Goal: Transaction & Acquisition: Purchase product/service

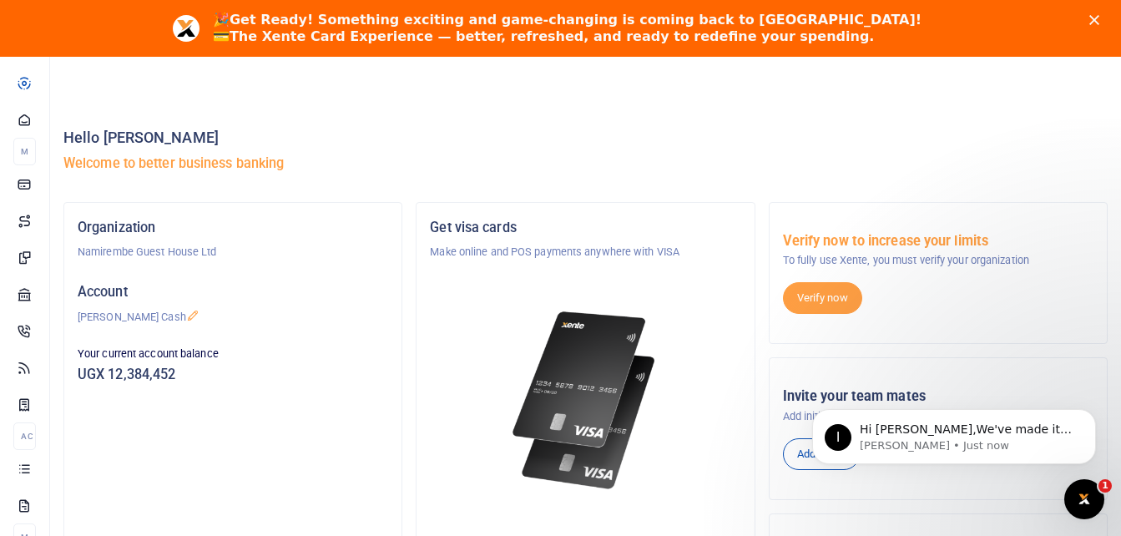
click at [1099, 21] on icon "Close" at bounding box center [1094, 20] width 10 height 10
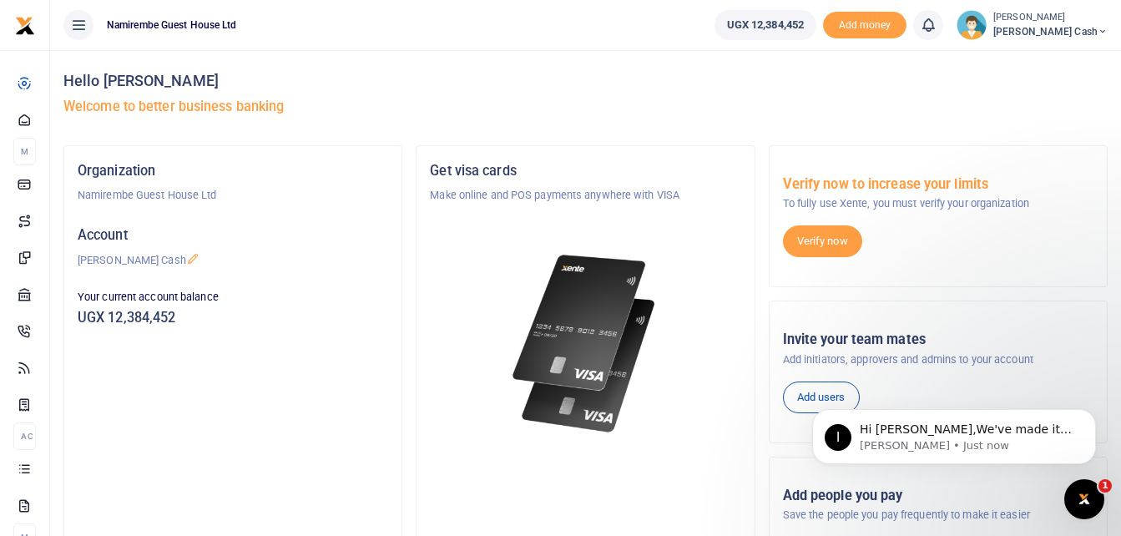
click at [73, 29] on icon at bounding box center [78, 25] width 17 height 18
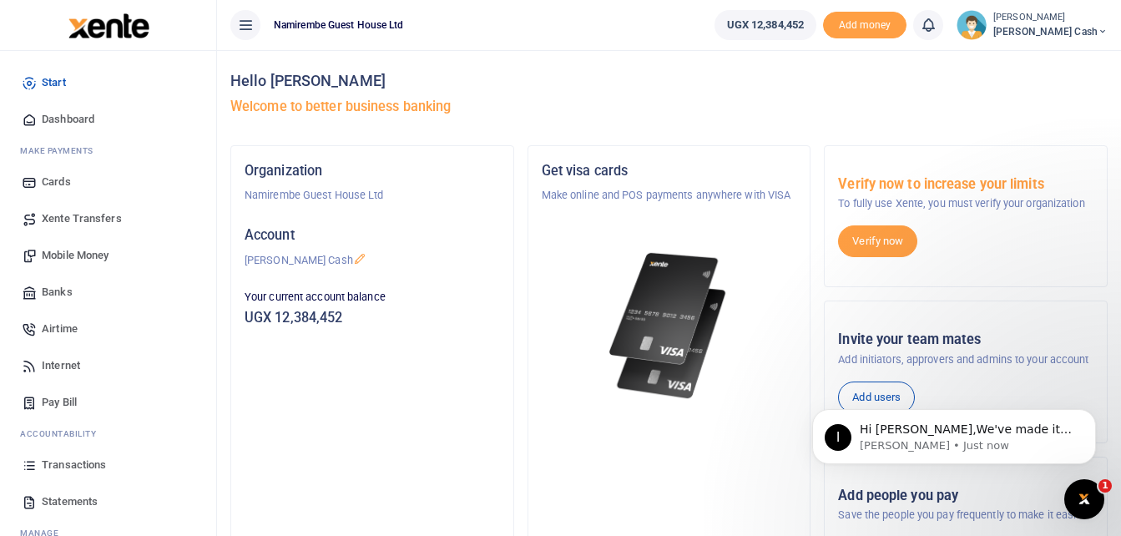
click at [80, 255] on span "Mobile Money" at bounding box center [75, 255] width 67 height 17
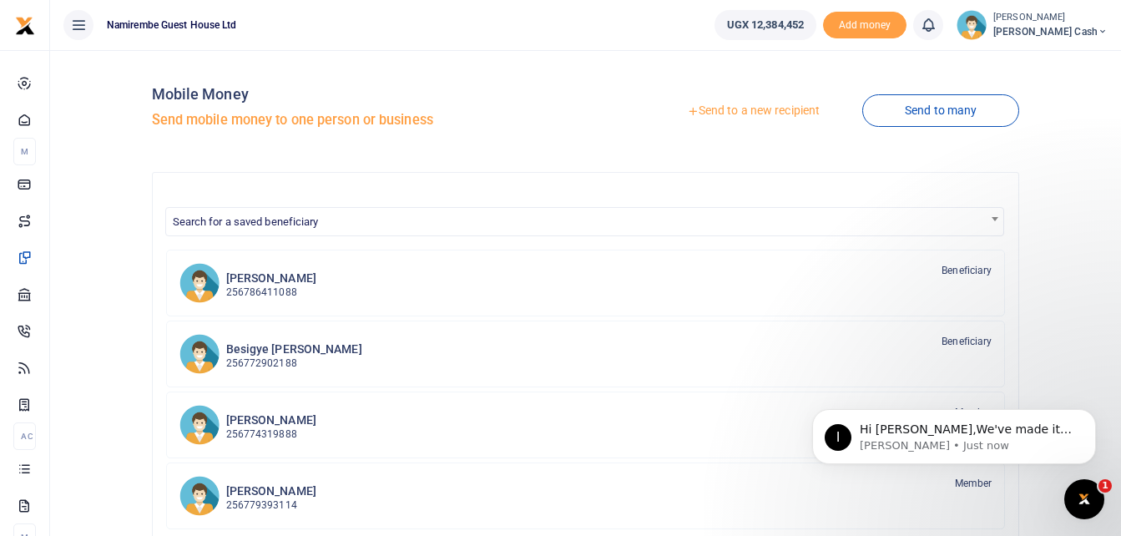
click at [764, 109] on link "Send to a new recipient" at bounding box center [753, 111] width 218 height 30
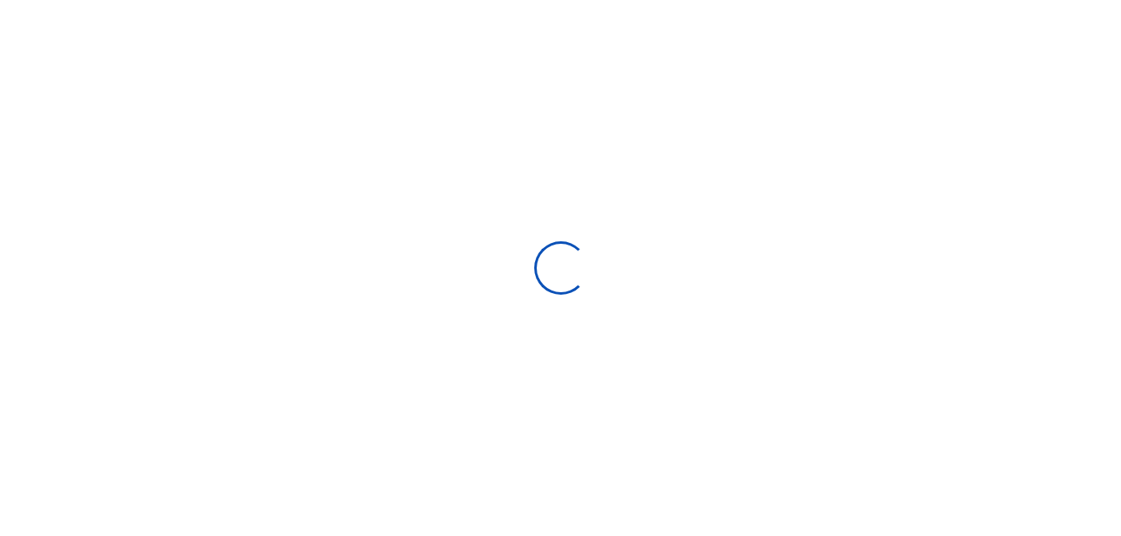
select select "Loading bundles"
select select
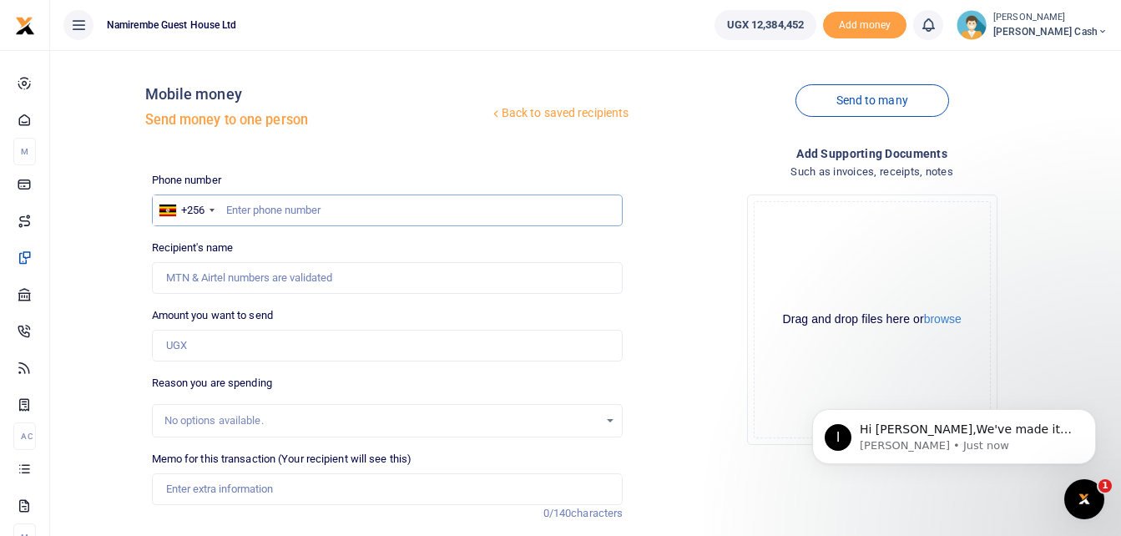
click at [287, 209] on input "text" at bounding box center [388, 210] width 472 height 32
click at [260, 276] on input "Recipient's name" at bounding box center [388, 278] width 472 height 32
click at [225, 342] on input "Amount you want to send" at bounding box center [388, 346] width 472 height 32
click at [222, 420] on div "No options available." at bounding box center [381, 420] width 435 height 17
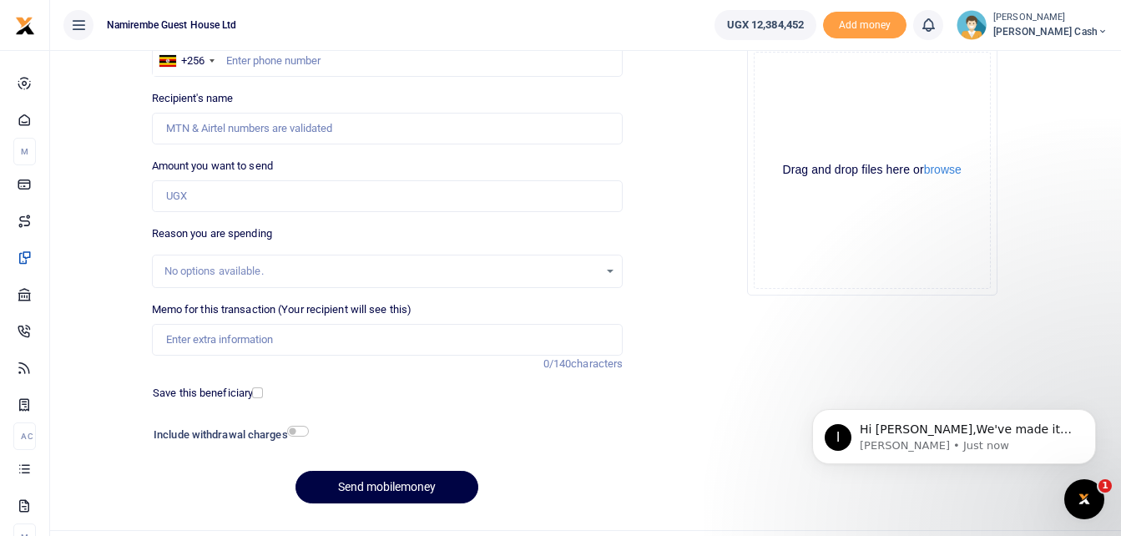
scroll to position [167, 0]
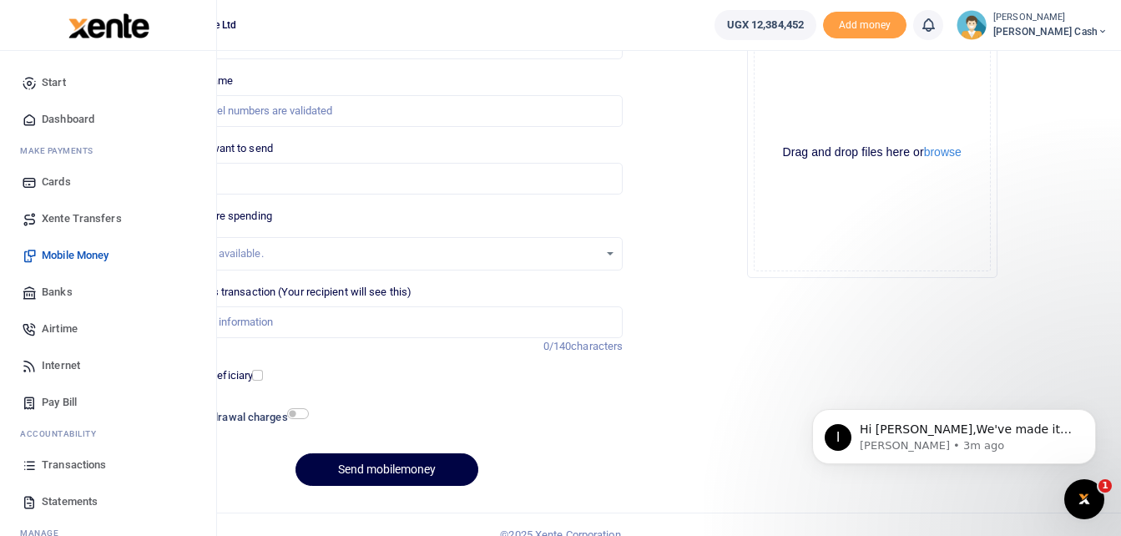
click at [57, 504] on span "Statements" at bounding box center [70, 501] width 56 height 17
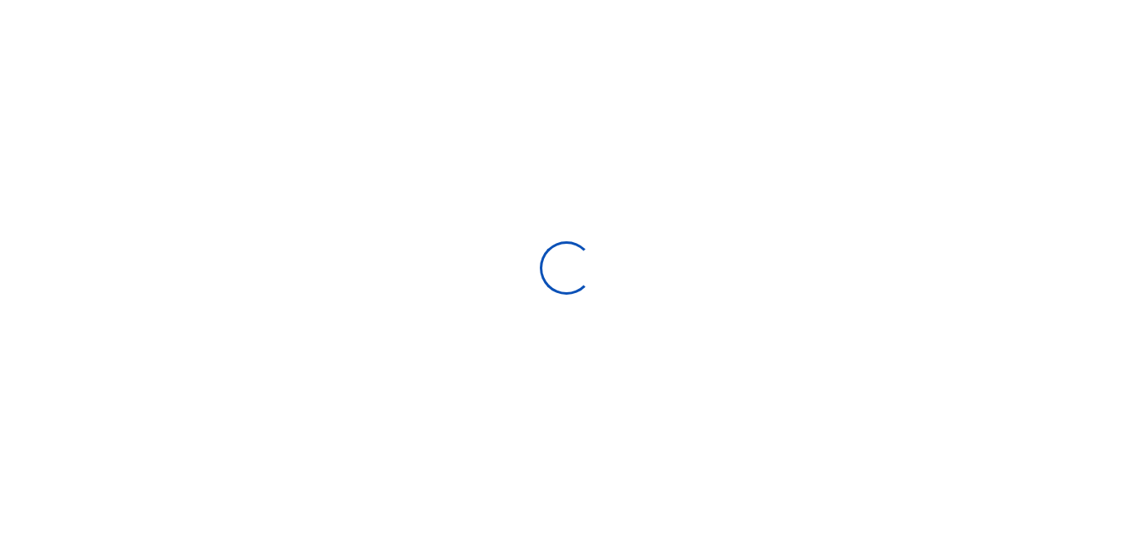
select select "ALL"
type input "[DATE] - [DATE]"
